Goal: Information Seeking & Learning: Find specific fact

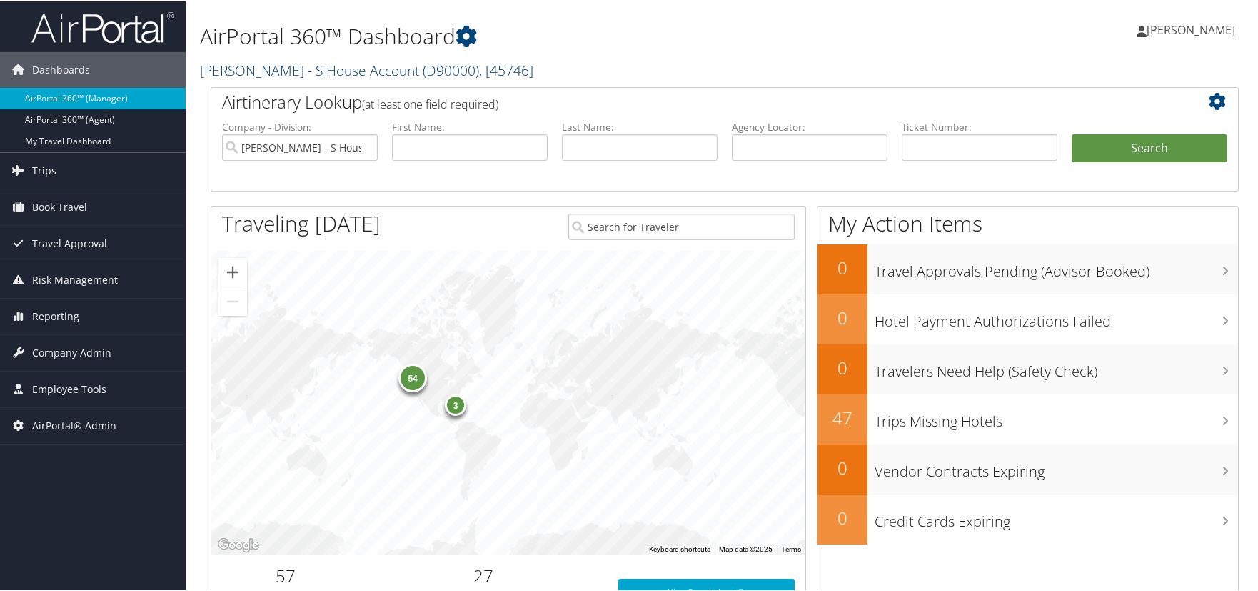
click at [241, 75] on link "[PERSON_NAME] - S House Account ( D90000 ) , [ 45746 ]" at bounding box center [366, 68] width 333 height 19
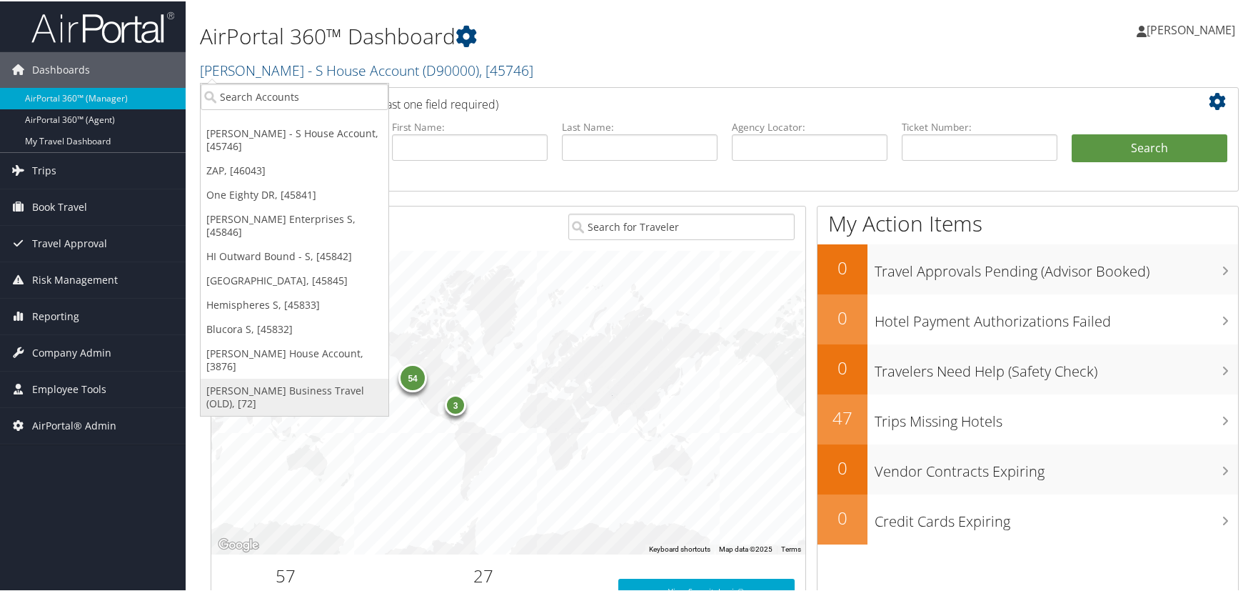
click at [264, 377] on link "[PERSON_NAME] Business Travel (OLD), [72]" at bounding box center [295, 395] width 188 height 37
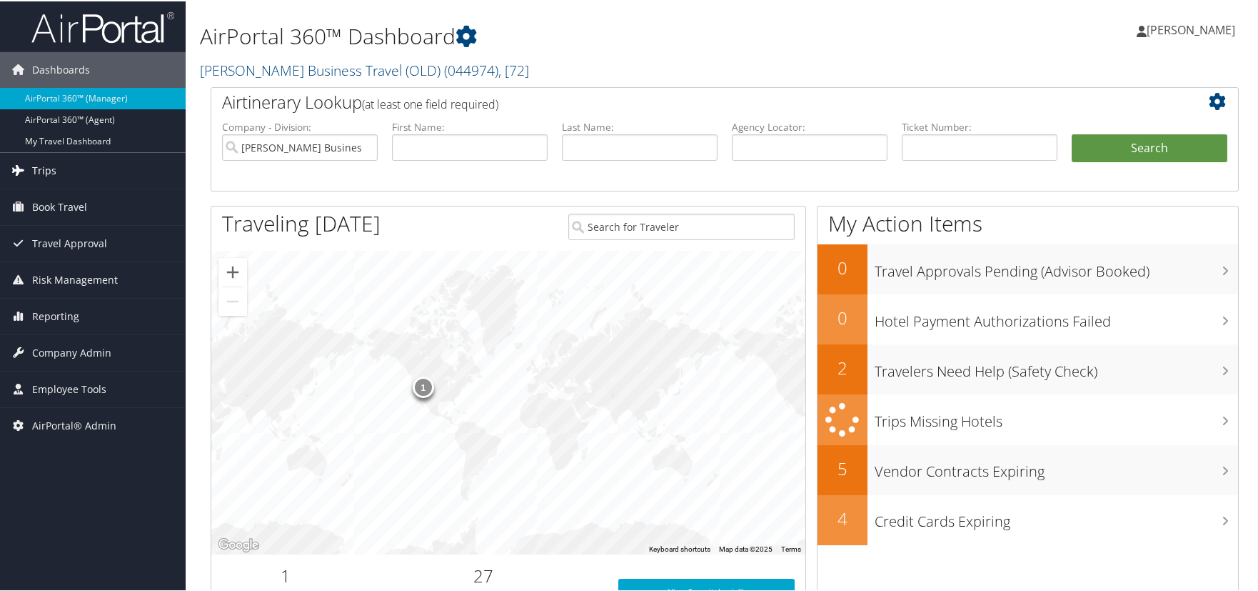
click at [41, 170] on span "Trips" at bounding box center [44, 169] width 24 height 36
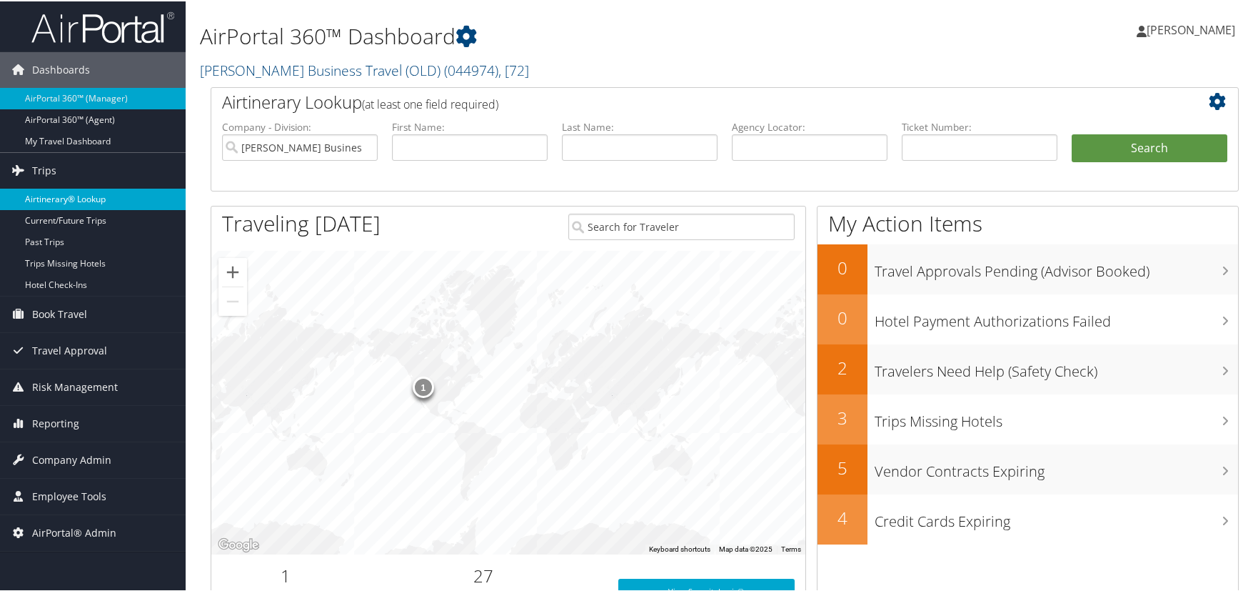
click at [66, 199] on link "Airtinerary® Lookup" at bounding box center [93, 197] width 186 height 21
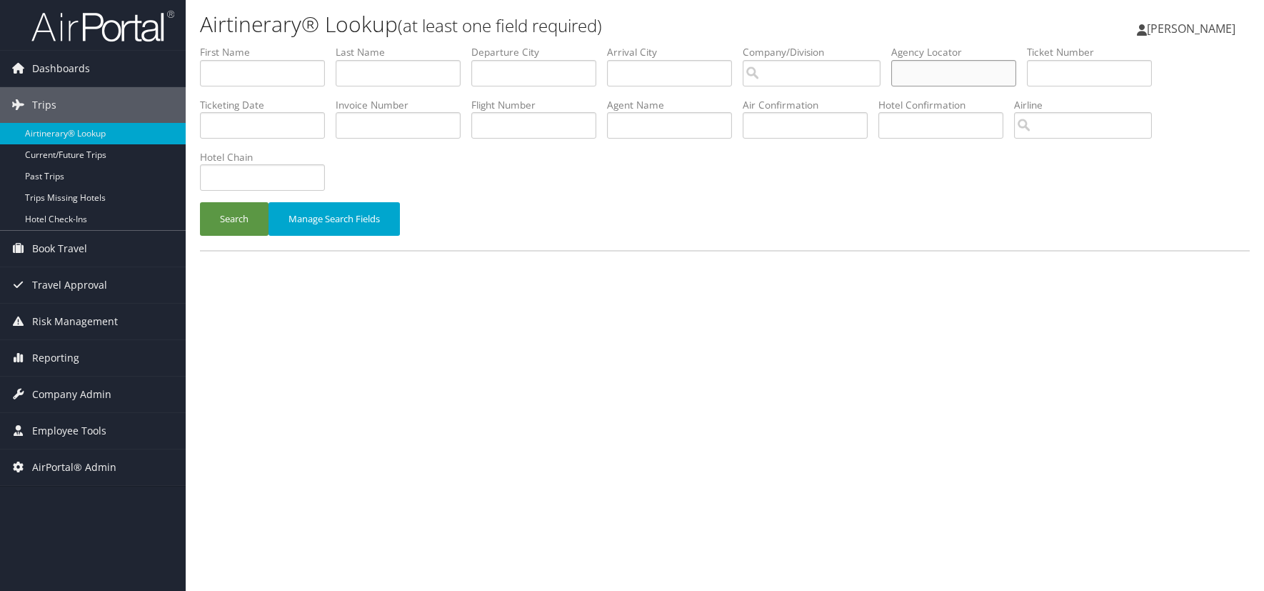
click at [930, 62] on input "text" at bounding box center [953, 73] width 125 height 26
paste input "JBTN7M"
click at [226, 211] on button "Search" at bounding box center [234, 219] width 69 height 34
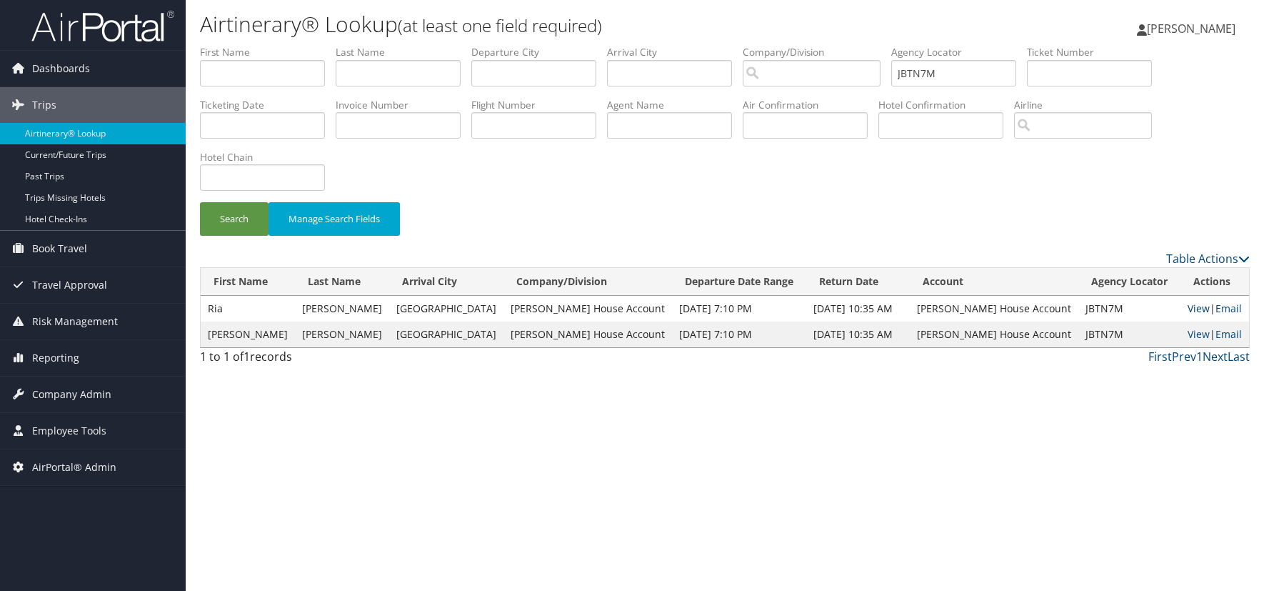
click at [1188, 308] on link "View" at bounding box center [1199, 308] width 22 height 14
click at [962, 72] on input "JBTN7M" at bounding box center [953, 73] width 125 height 26
type input "J"
click at [968, 77] on input "text" at bounding box center [953, 73] width 125 height 26
paste input "QGH9QZ"
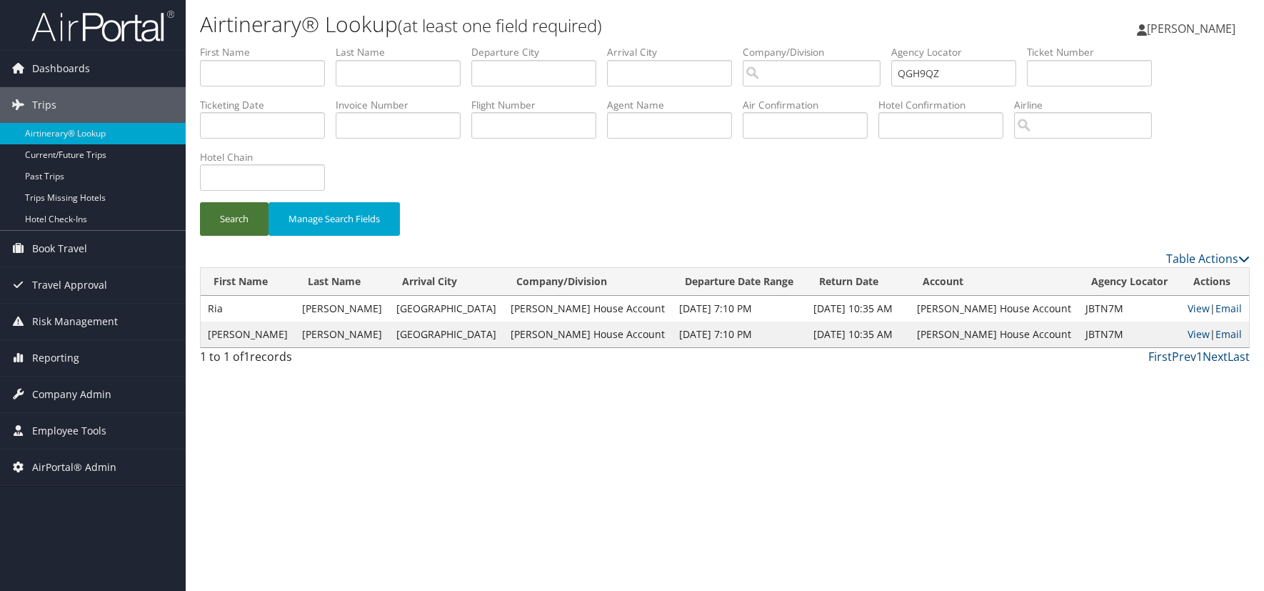
click at [234, 221] on button "Search" at bounding box center [234, 219] width 69 height 34
click at [1188, 310] on link "View" at bounding box center [1199, 308] width 22 height 14
click at [965, 69] on input "QGH9QZ" at bounding box center [953, 73] width 125 height 26
type input "Q"
paste input "PCZH70"
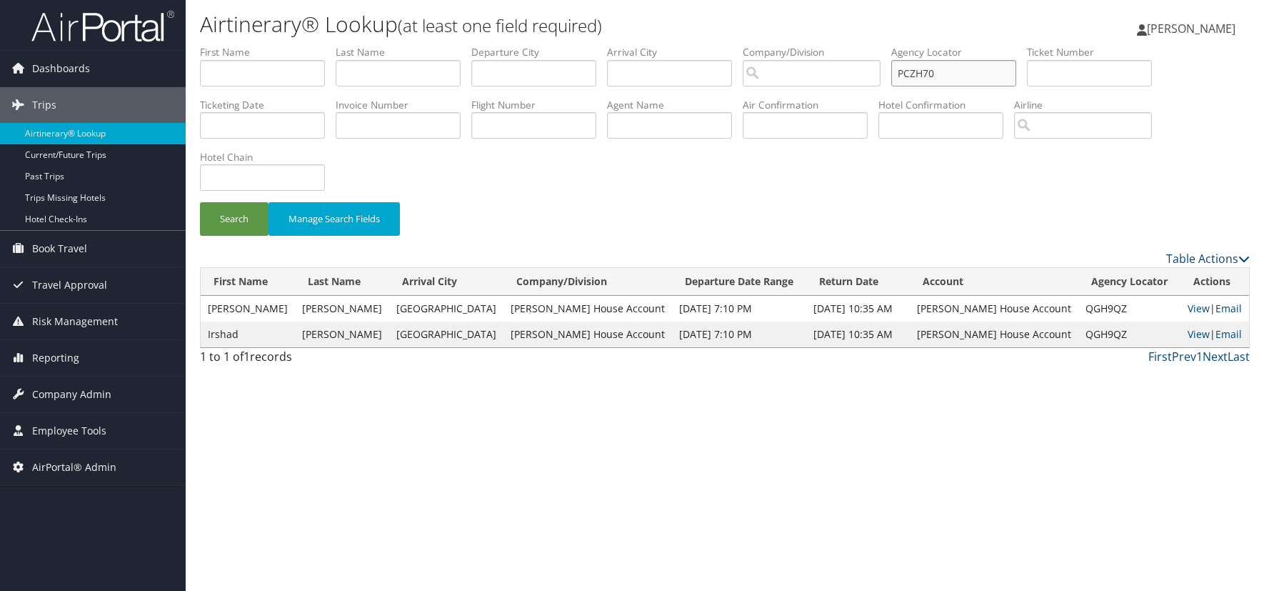
type input "PCZH70"
click at [200, 202] on button "Search" at bounding box center [234, 219] width 69 height 34
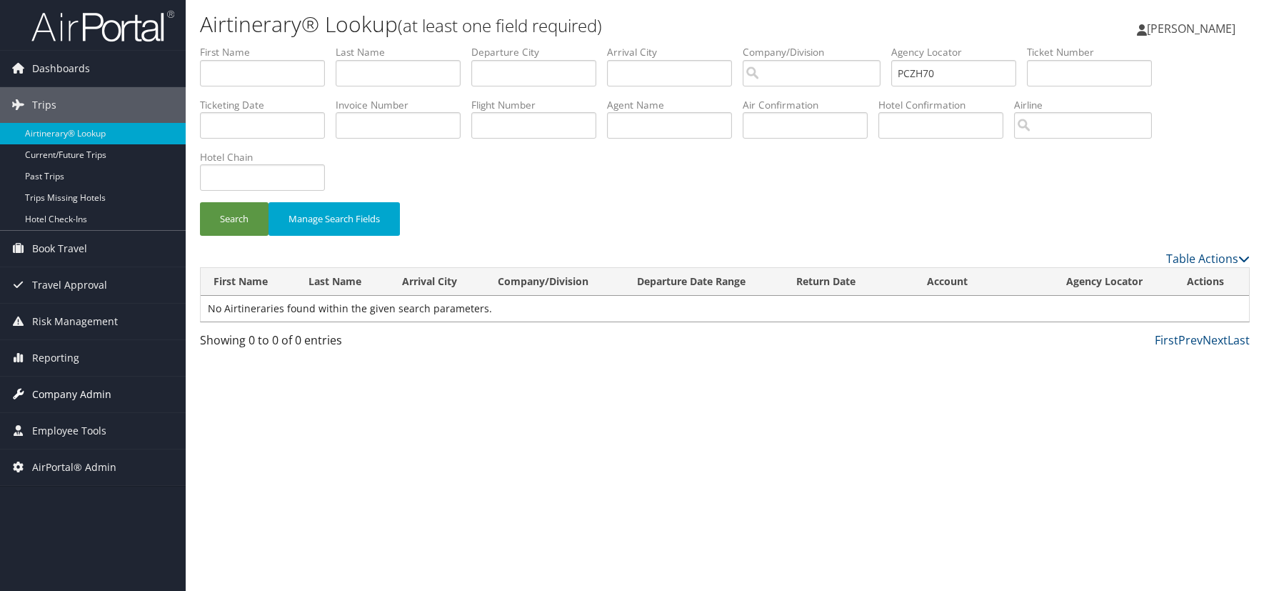
click at [94, 390] on span "Company Admin" at bounding box center [71, 394] width 79 height 36
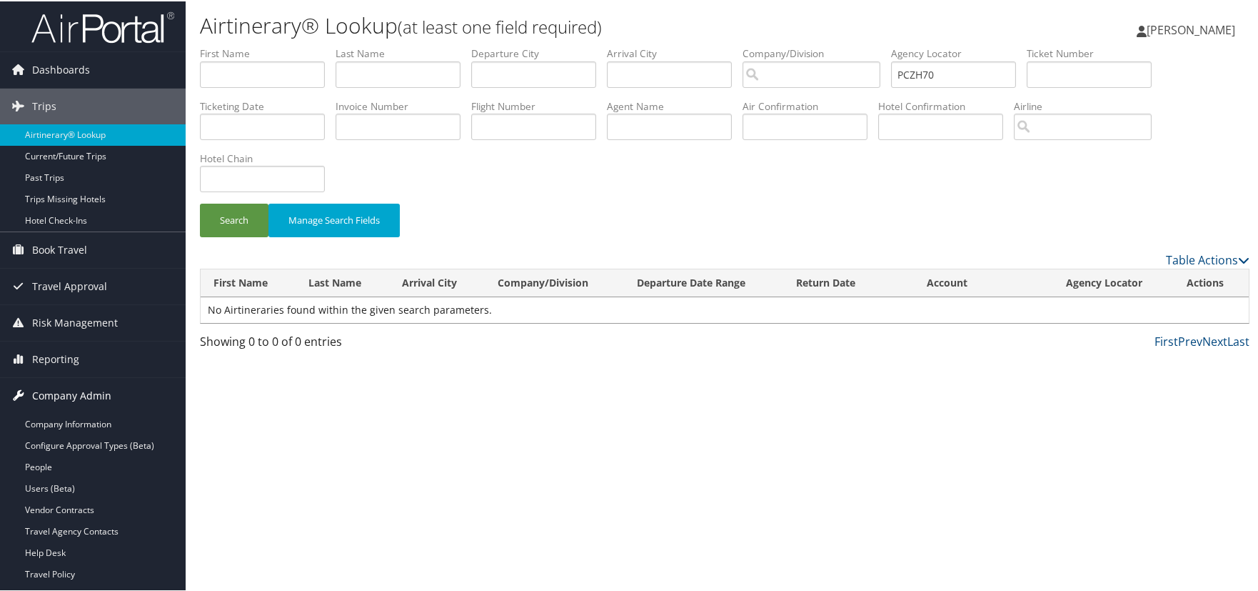
click at [100, 394] on span "Company Admin" at bounding box center [71, 394] width 79 height 36
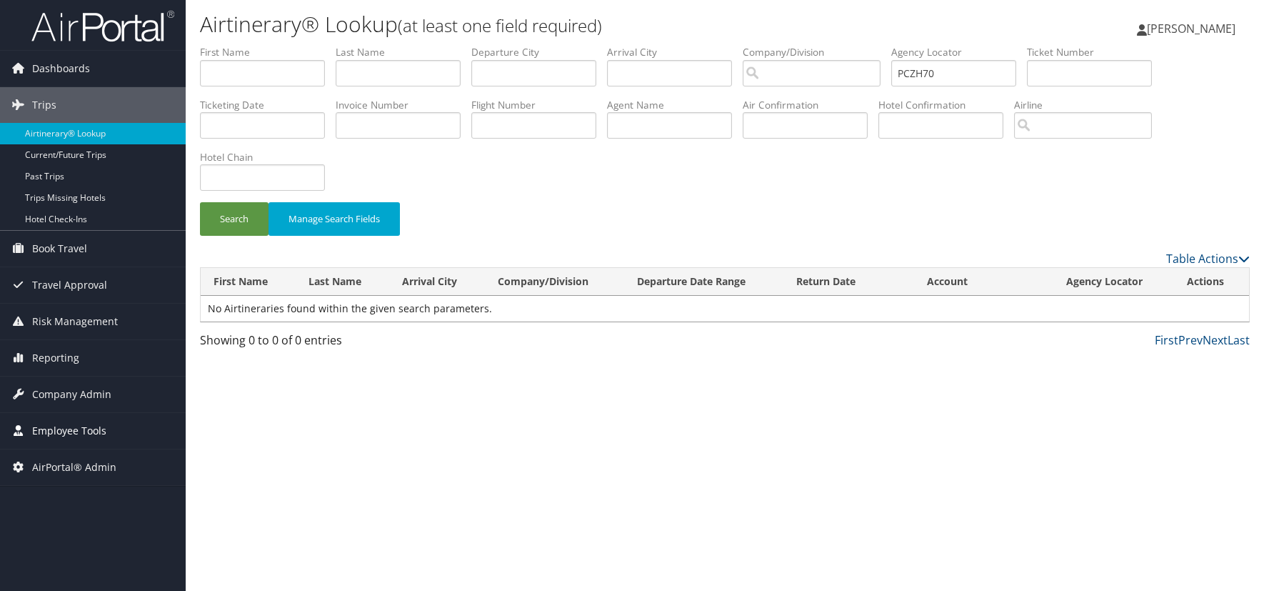
click at [75, 433] on span "Employee Tools" at bounding box center [69, 431] width 74 height 36
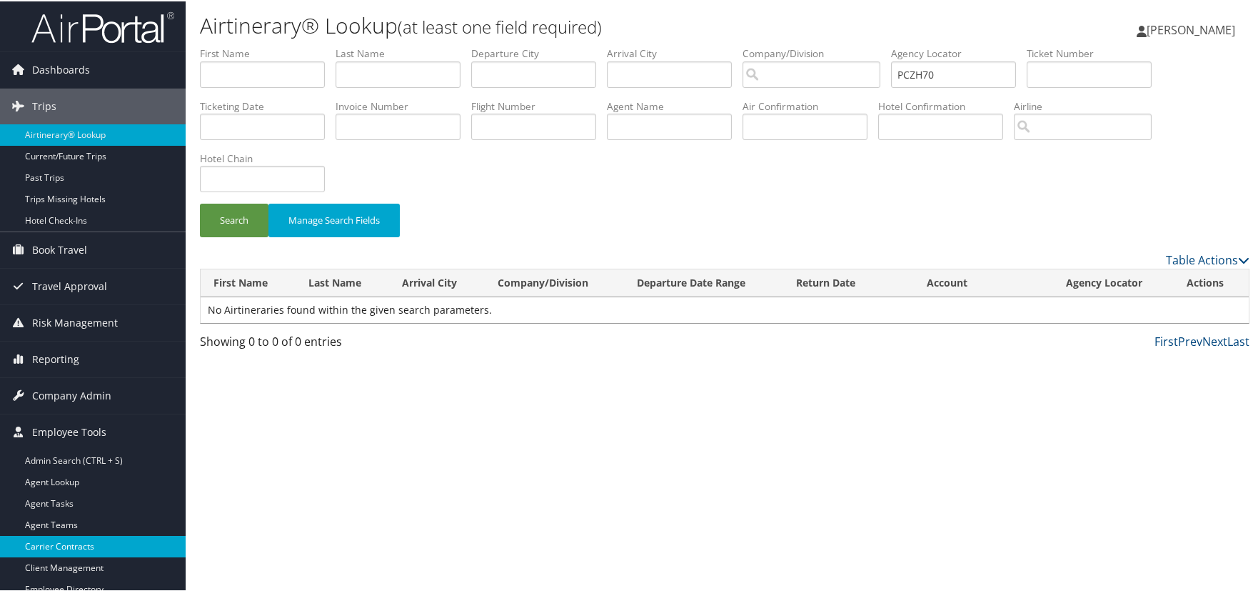
click at [60, 549] on link "Carrier Contracts" at bounding box center [93, 544] width 186 height 21
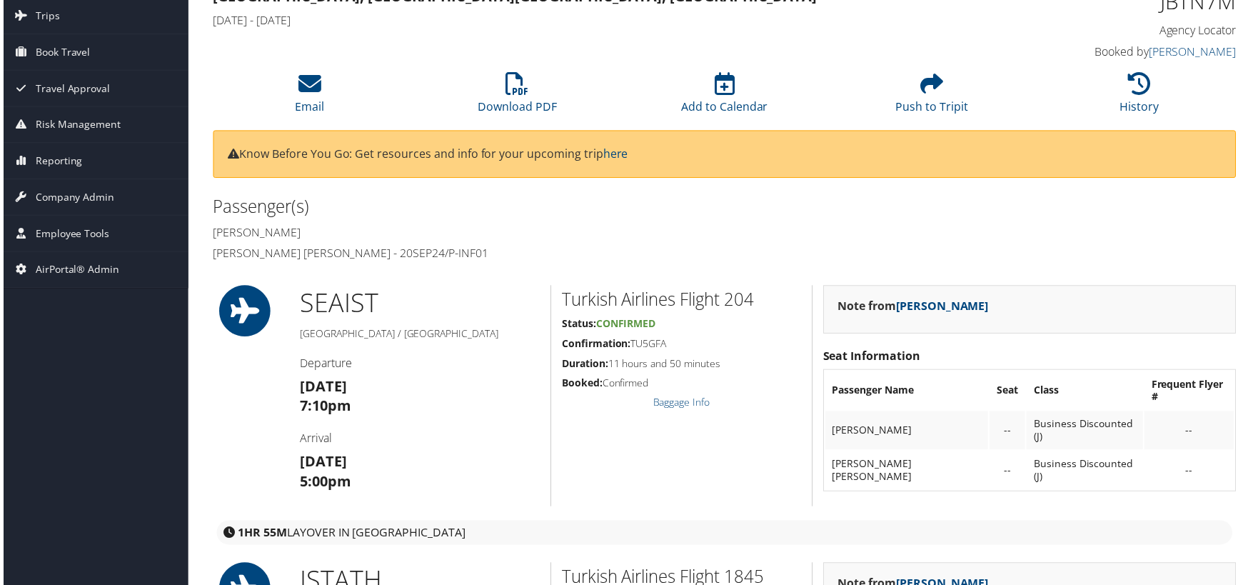
scroll to position [79, 0]
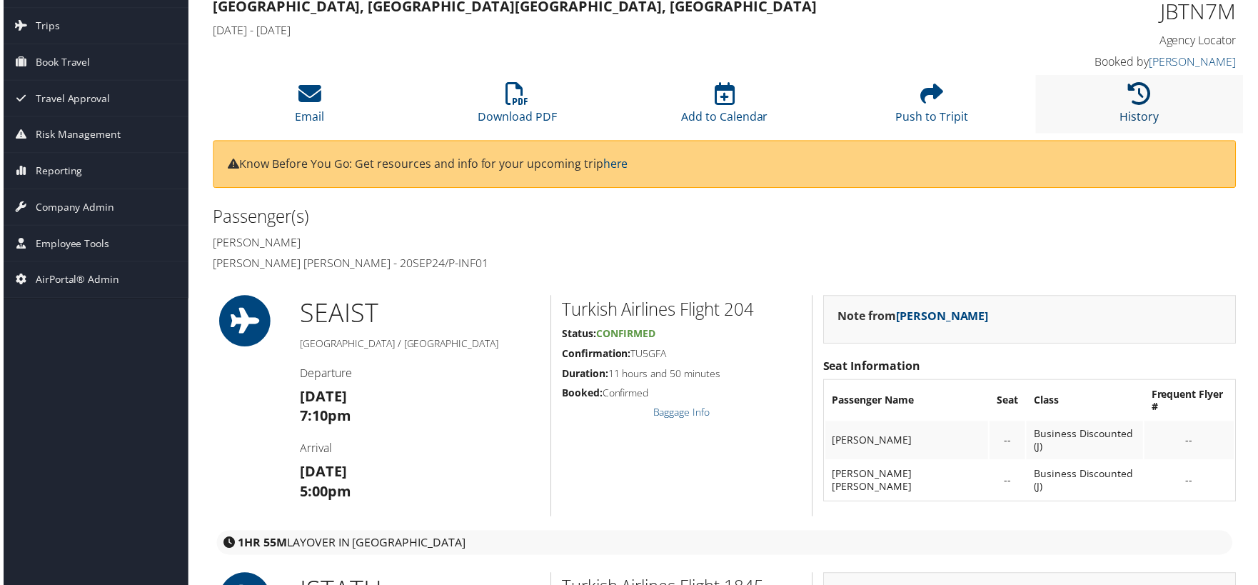
click at [1141, 101] on icon at bounding box center [1141, 93] width 23 height 23
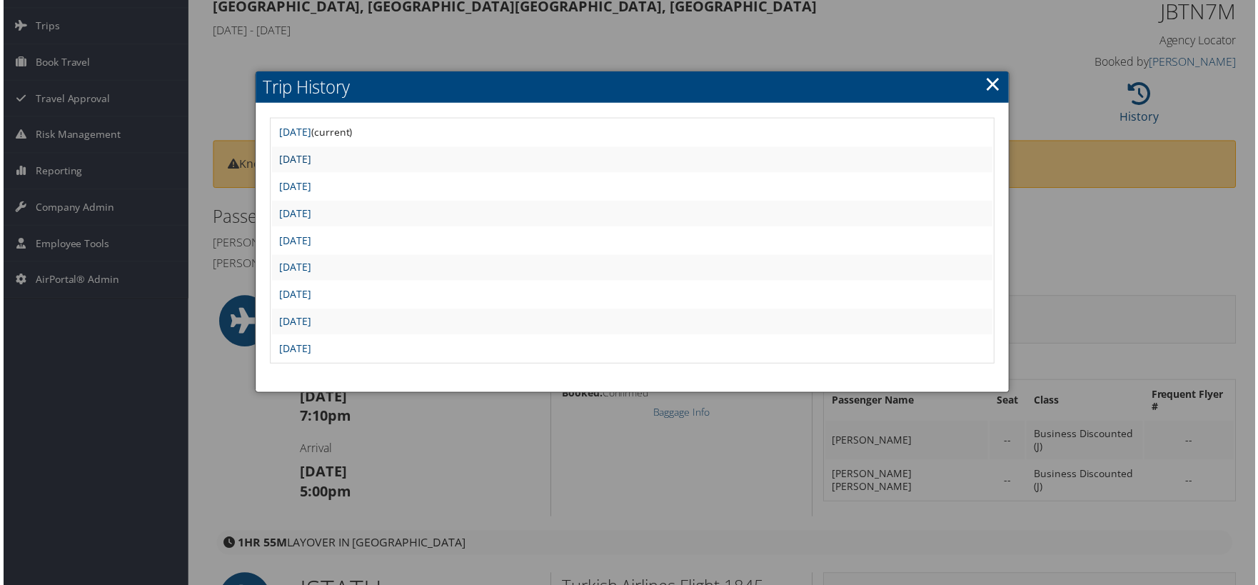
click at [309, 164] on link "Sun Jun 8 23:45:06 MDT 2025" at bounding box center [293, 160] width 32 height 14
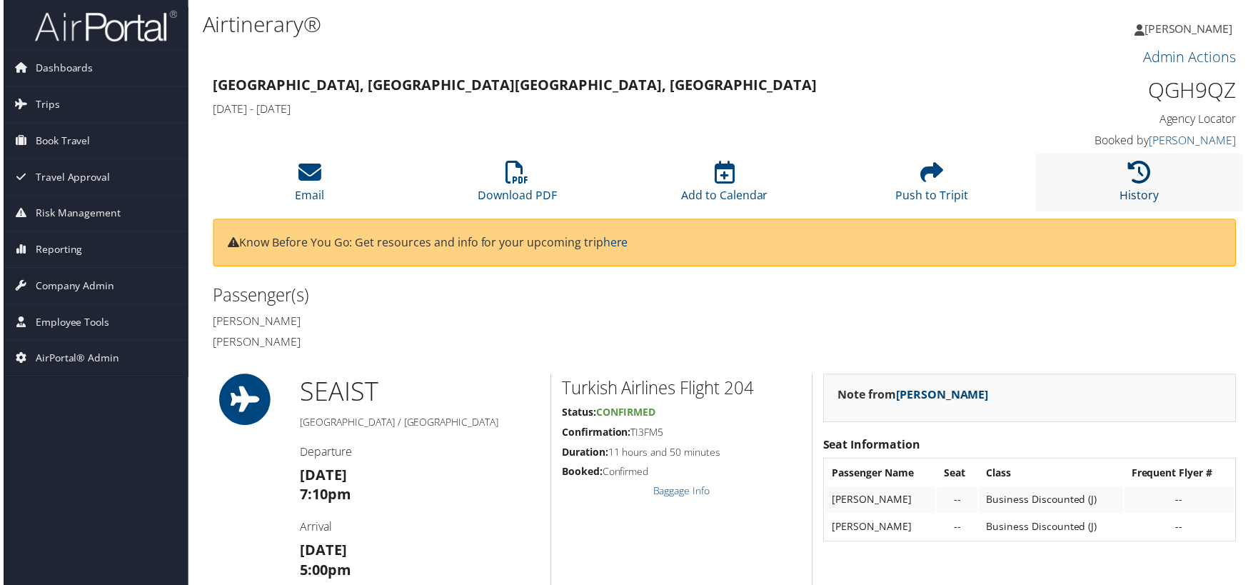
click at [1133, 179] on icon at bounding box center [1141, 172] width 23 height 23
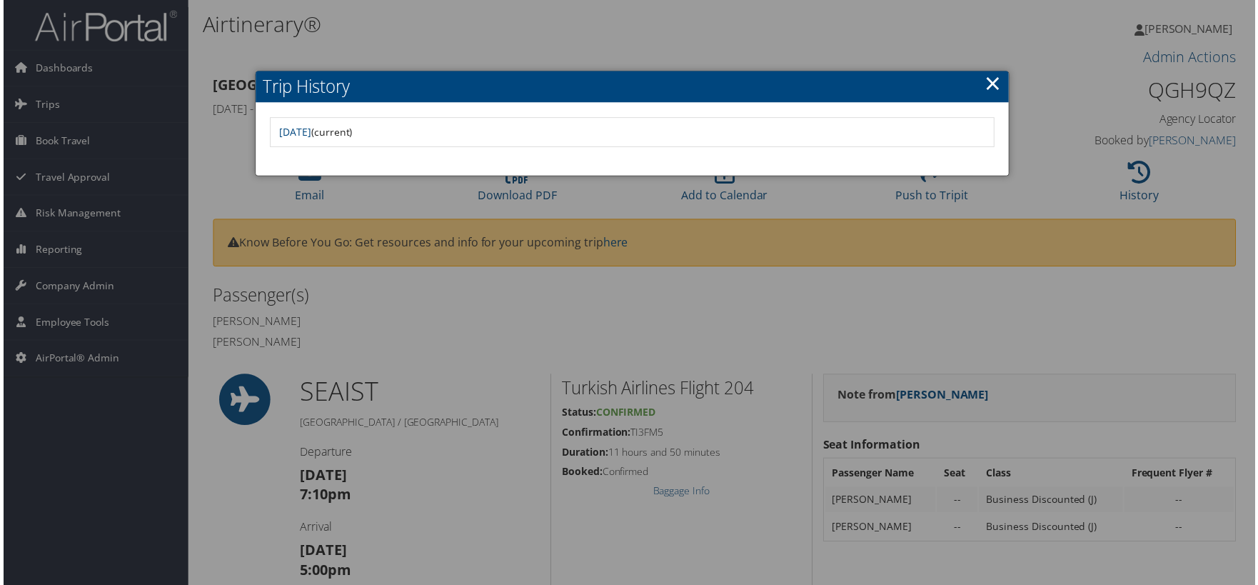
click at [993, 83] on link "×" at bounding box center [994, 83] width 16 height 29
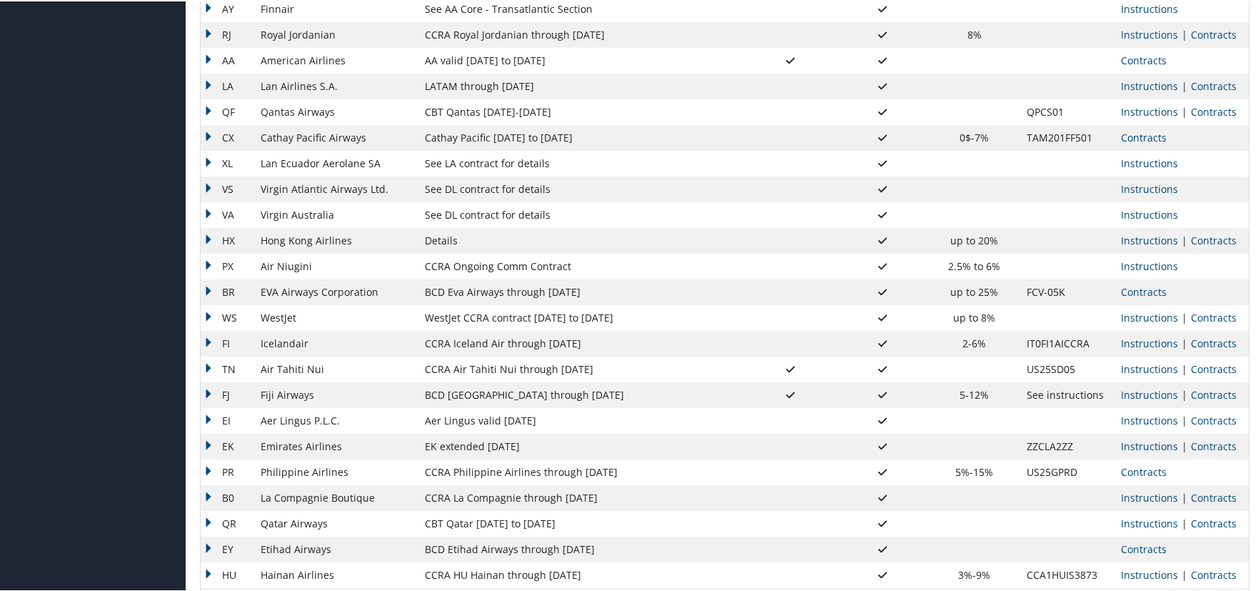
scroll to position [1053, 0]
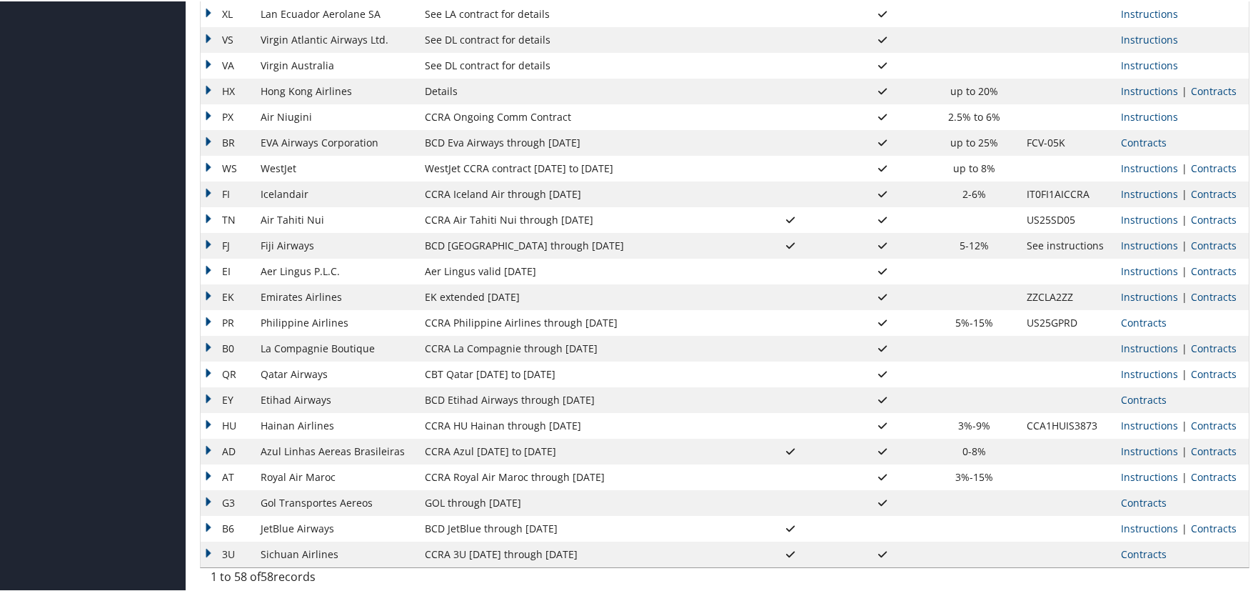
click at [1152, 398] on link "Contracts" at bounding box center [1144, 398] width 46 height 14
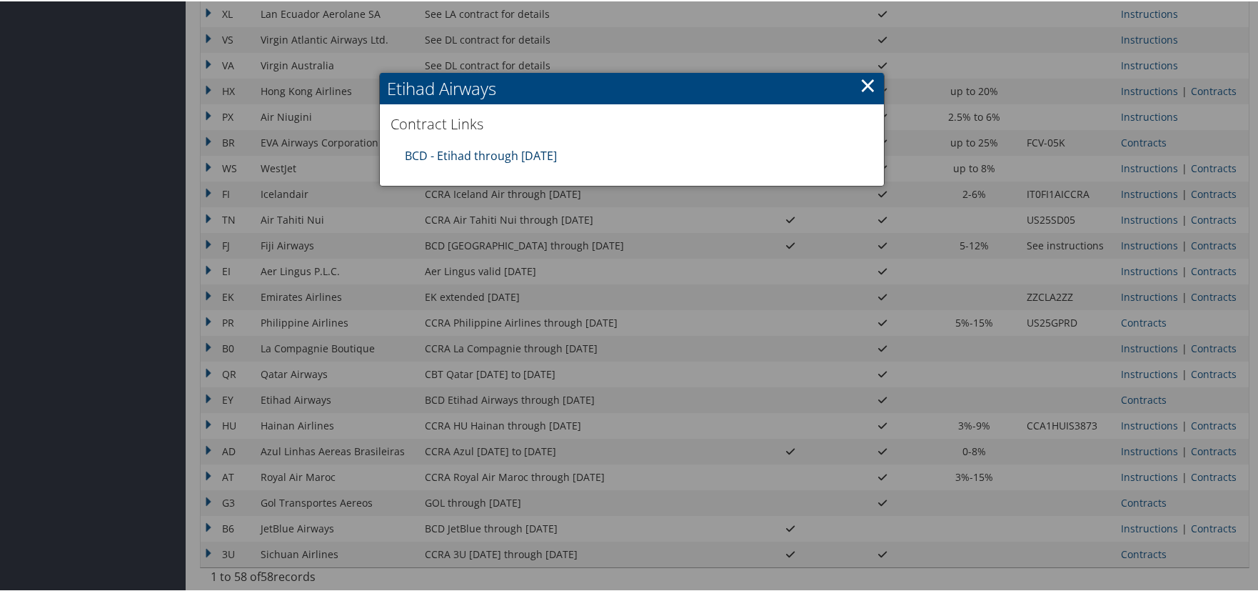
click at [489, 154] on link "BCD - Etihad through [DATE]" at bounding box center [481, 154] width 152 height 16
click at [861, 84] on link "×" at bounding box center [868, 83] width 16 height 29
